Goal: Task Accomplishment & Management: Use online tool/utility

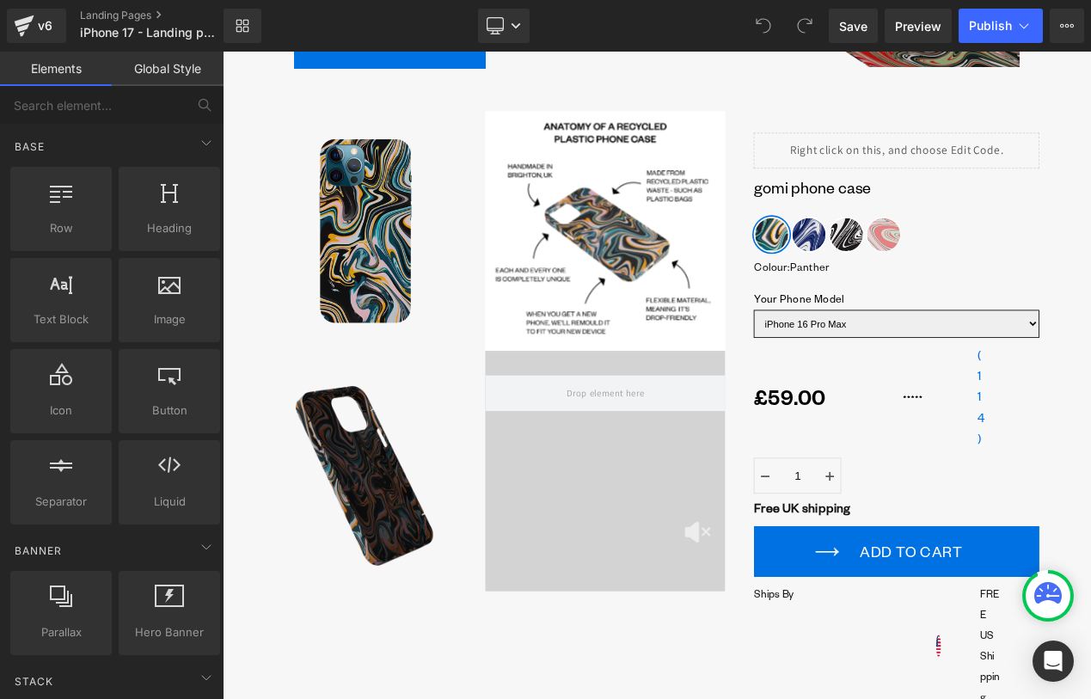
scroll to position [546, 0]
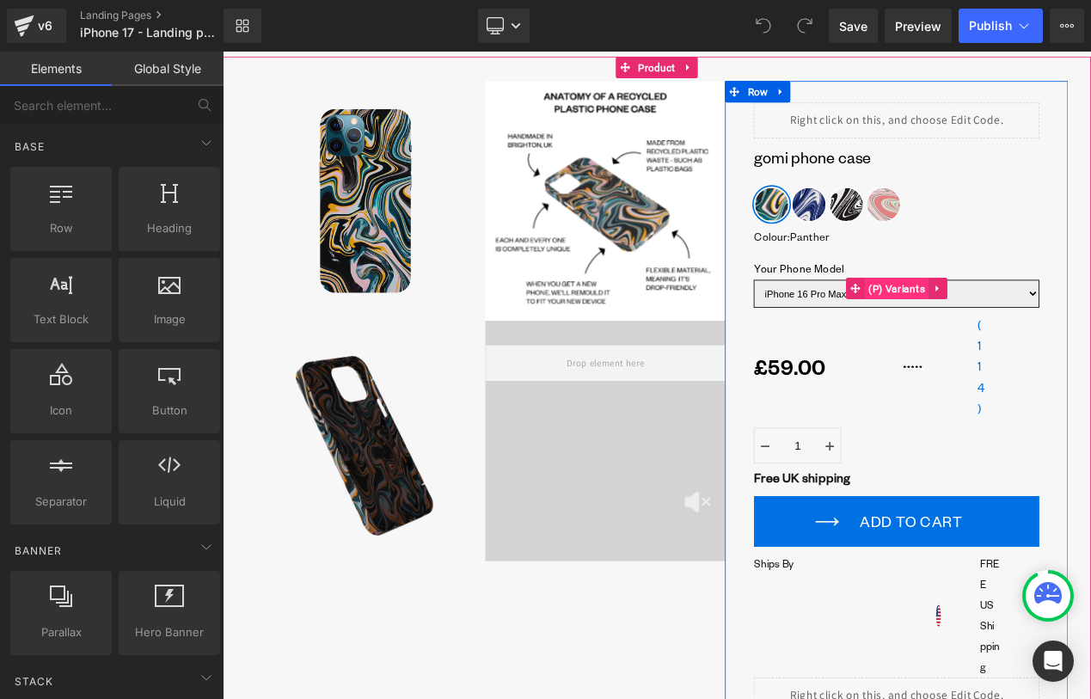
click at [1009, 347] on span "(P) Variants" at bounding box center [1030, 335] width 77 height 26
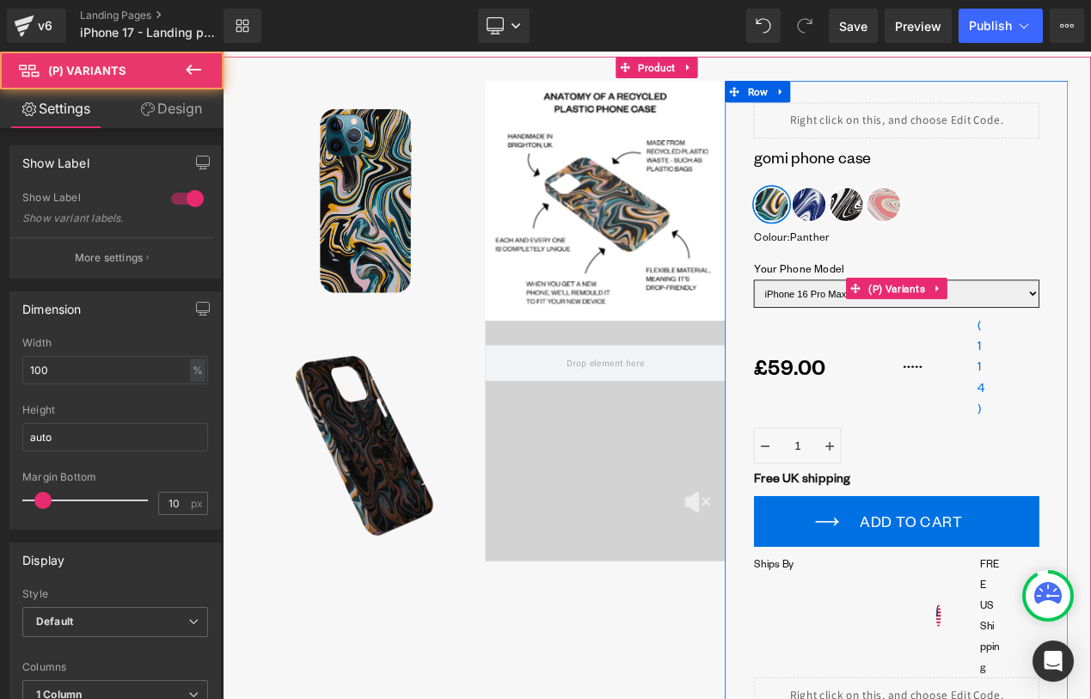
click at [1022, 355] on select "iPhone 16 Pro Max iPhone 16 Pro iPhone 16 Plus iPhone 16 iPhone 15 Pro Max iPho…" at bounding box center [1030, 342] width 342 height 34
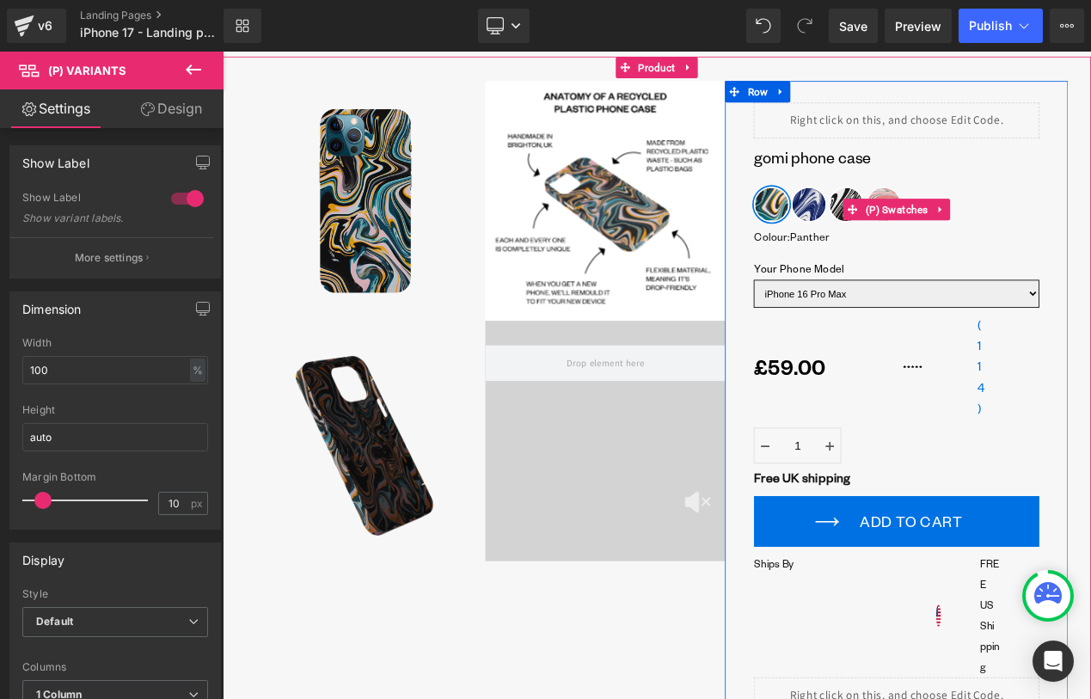
click at [930, 245] on span "Ocean" at bounding box center [925, 234] width 43 height 43
click at [968, 226] on span "Monochrome" at bounding box center [969, 234] width 43 height 43
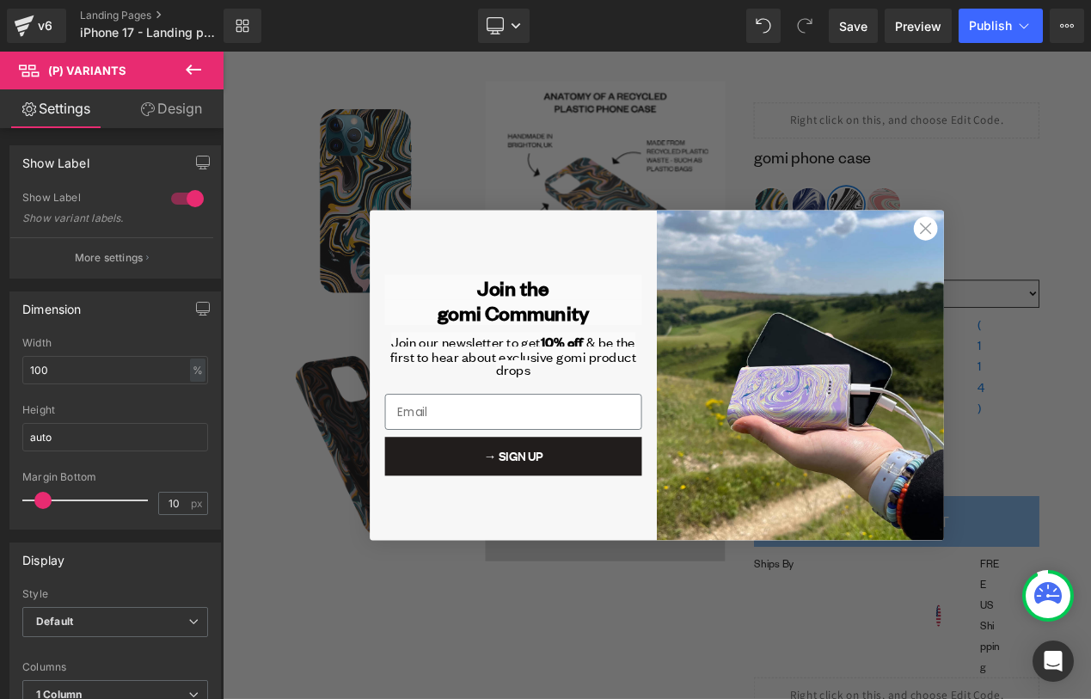
click at [1063, 264] on icon "Close dialog" at bounding box center [1065, 263] width 12 height 12
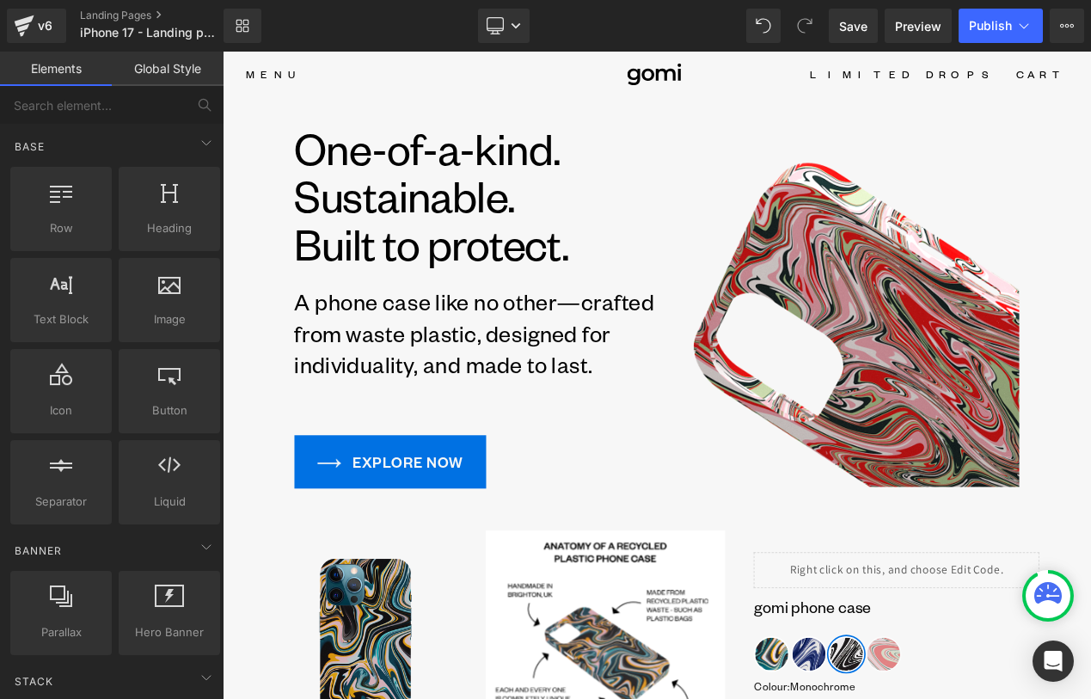
scroll to position [0, 0]
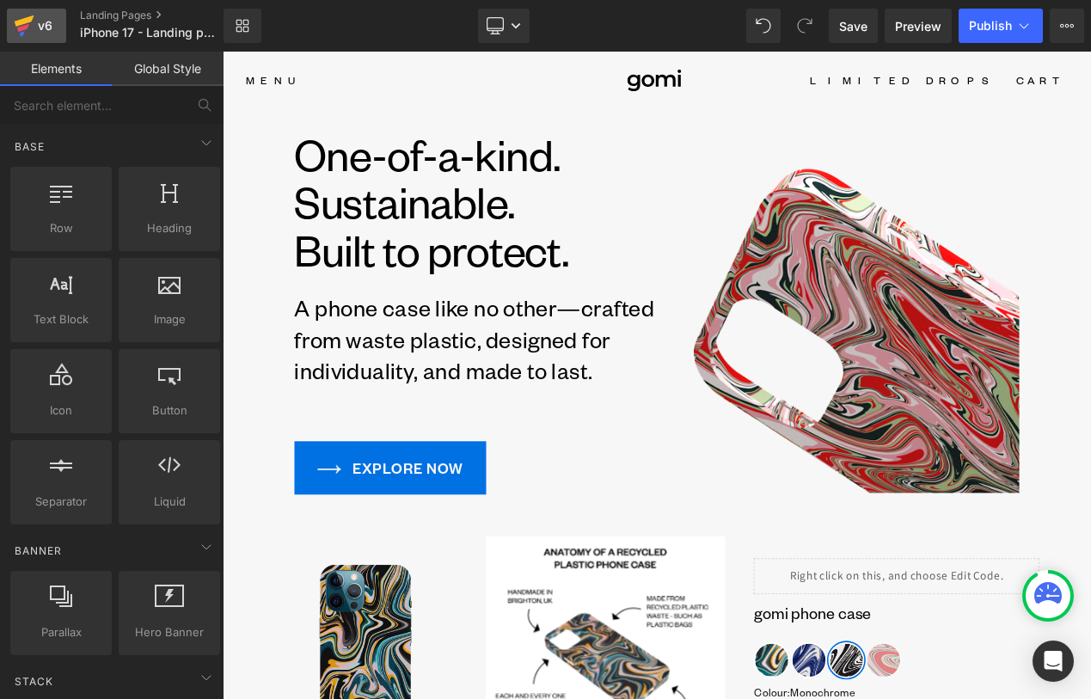
click at [48, 30] on div "v6" at bounding box center [44, 26] width 21 height 22
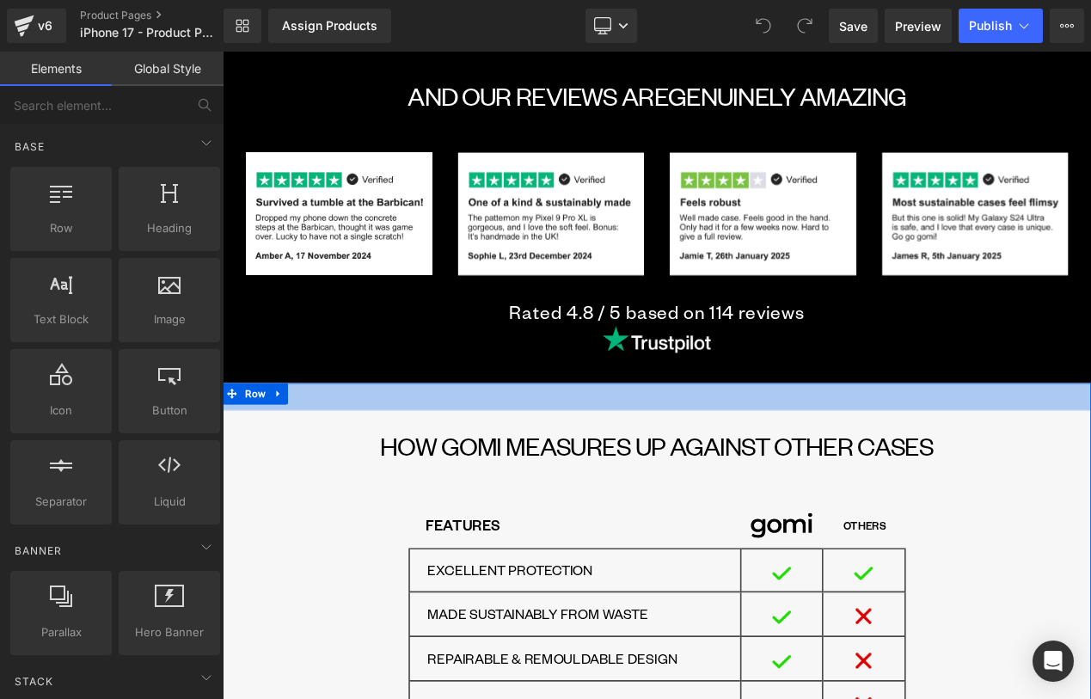
scroll to position [3593, 0]
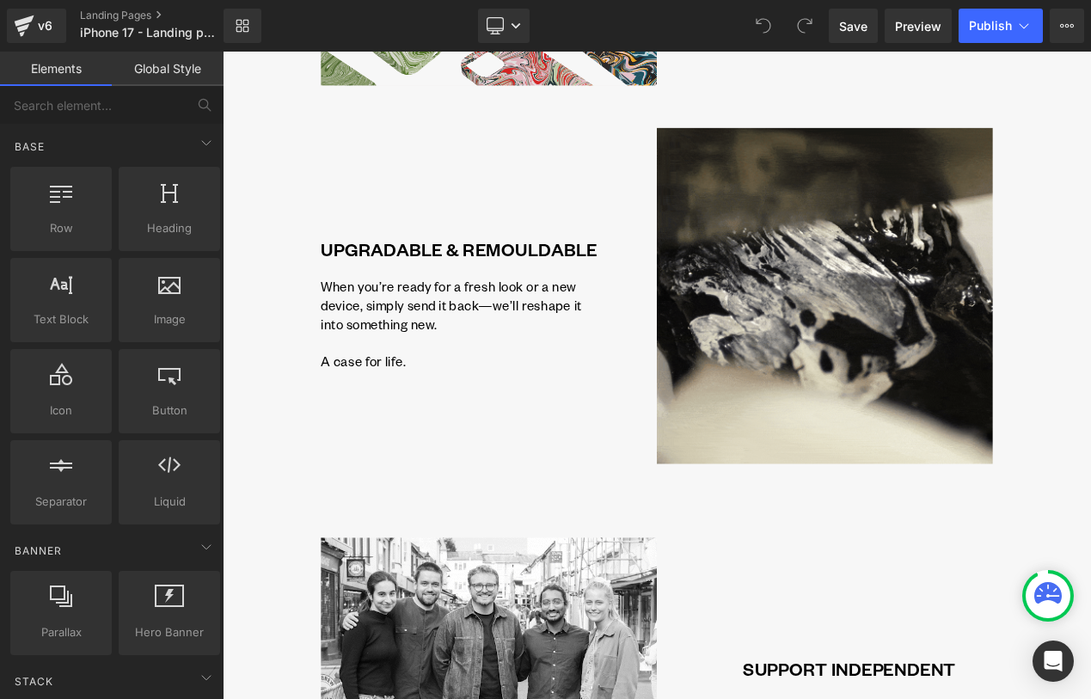
scroll to position [3355, 0]
